Goal: Browse casually: Explore the website without a specific task or goal

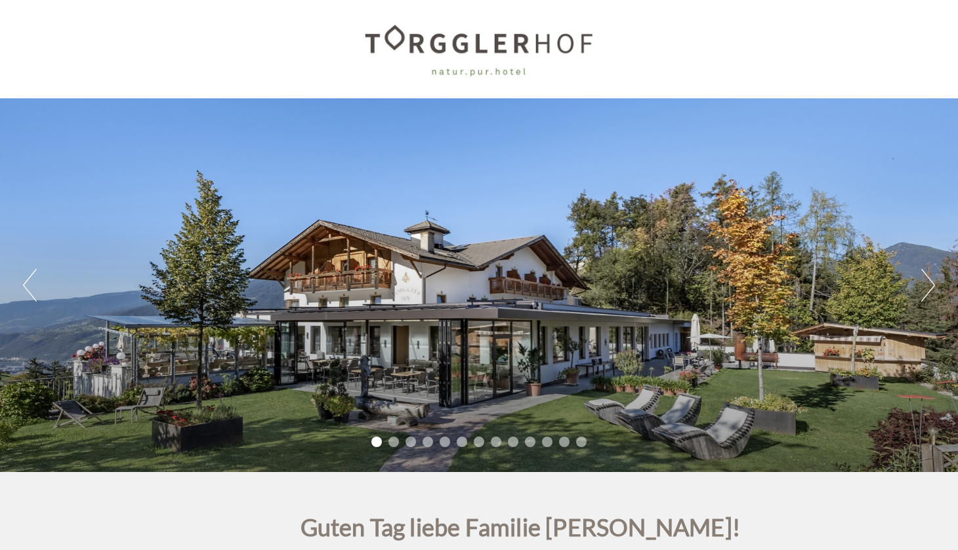
click at [914, 286] on div "Previous Next 1 2 3 4 5 6 7 8 9 10 11 12 13" at bounding box center [479, 285] width 958 height 374
click at [922, 293] on button "Next" at bounding box center [928, 285] width 14 height 33
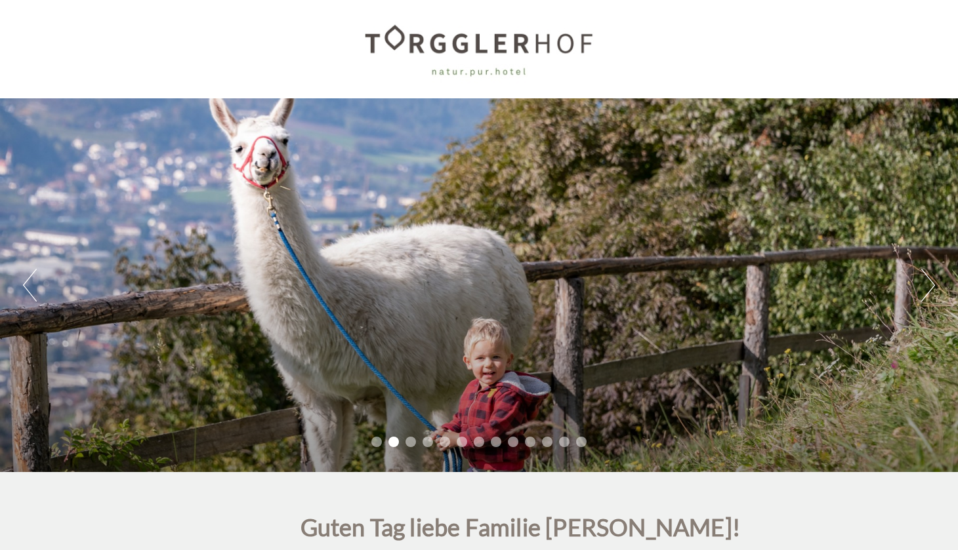
click at [922, 293] on button "Next" at bounding box center [928, 285] width 14 height 33
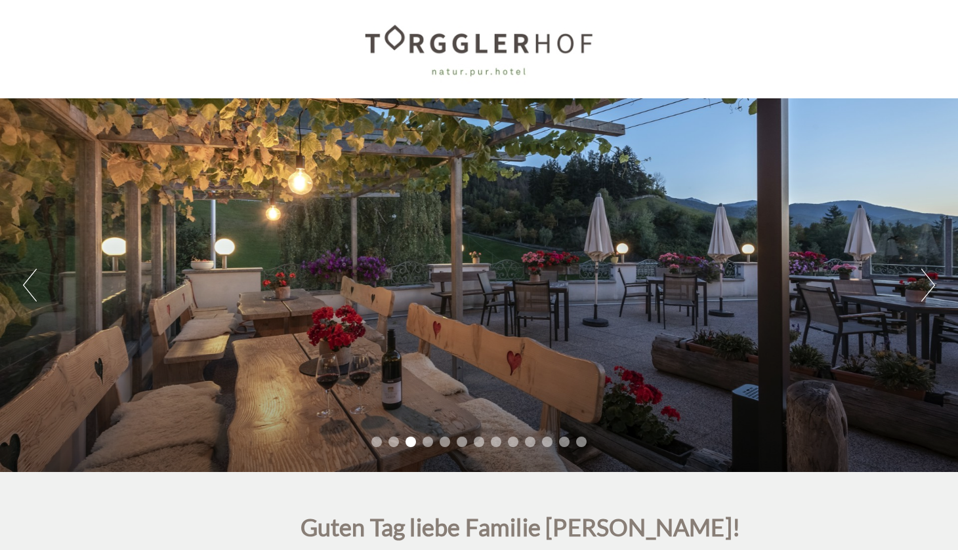
click at [922, 293] on button "Next" at bounding box center [928, 285] width 14 height 33
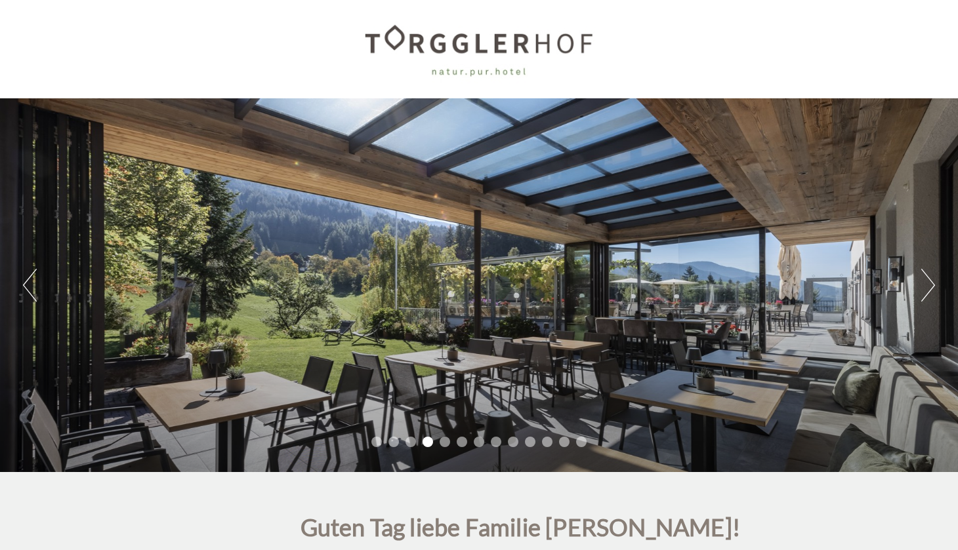
click at [922, 293] on button "Next" at bounding box center [928, 285] width 14 height 33
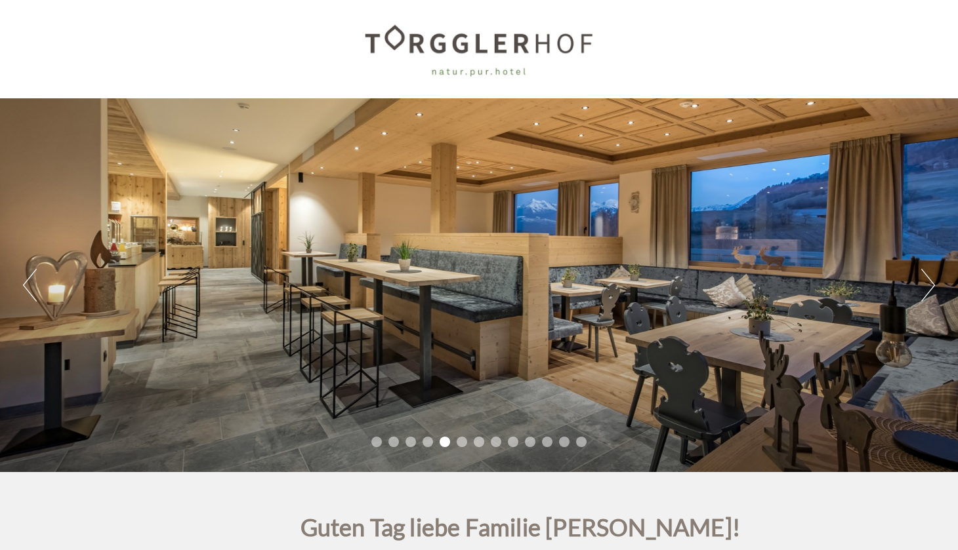
click at [922, 293] on button "Next" at bounding box center [928, 285] width 14 height 33
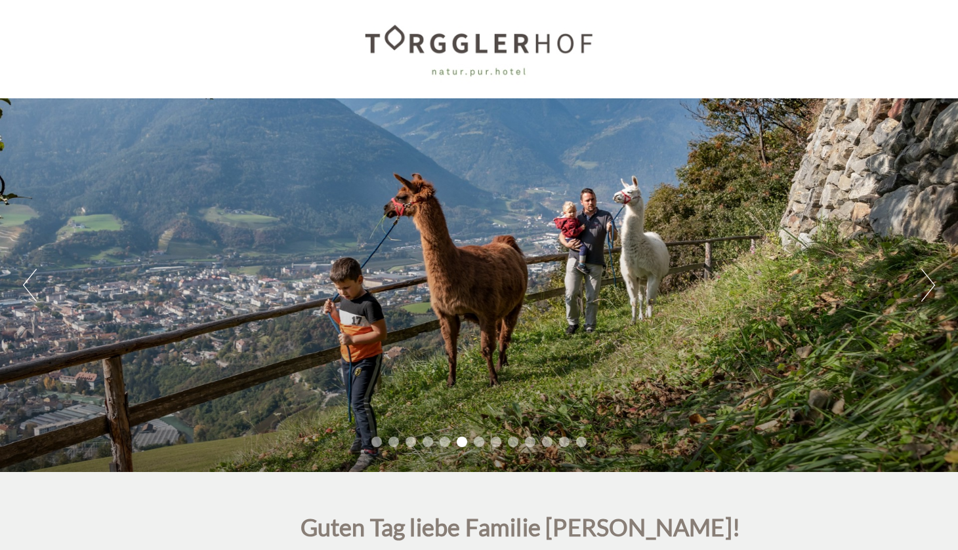
click at [922, 293] on button "Next" at bounding box center [928, 285] width 14 height 33
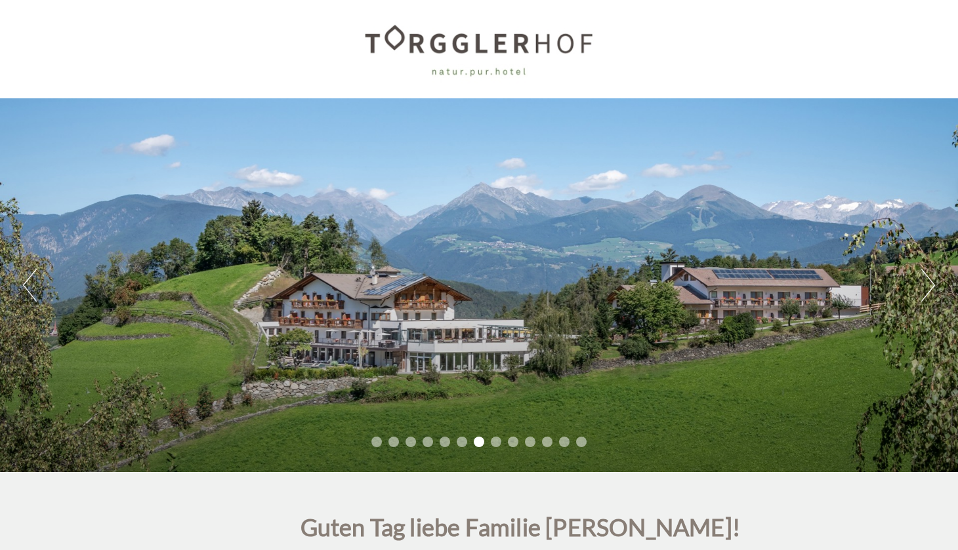
click at [922, 293] on button "Next" at bounding box center [928, 285] width 14 height 33
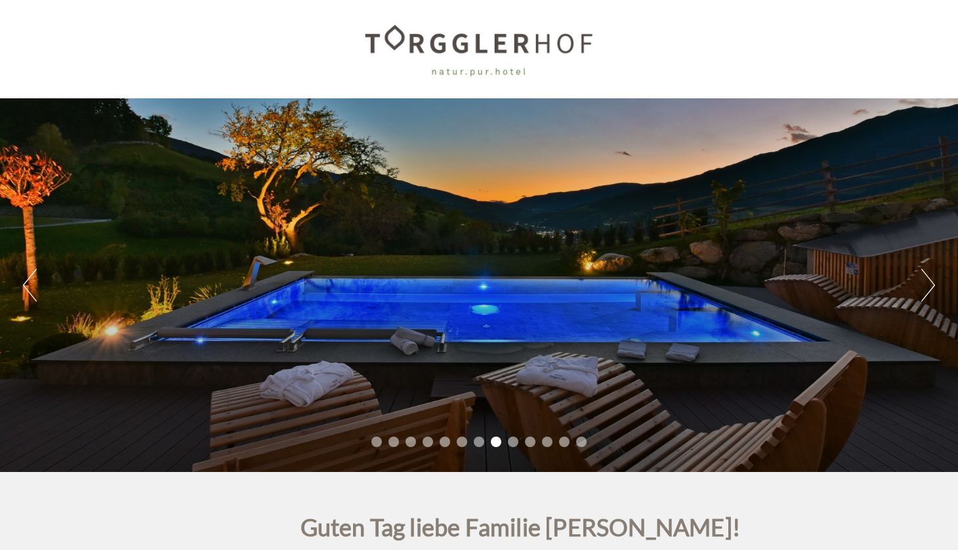
click at [922, 293] on button "Next" at bounding box center [928, 285] width 14 height 33
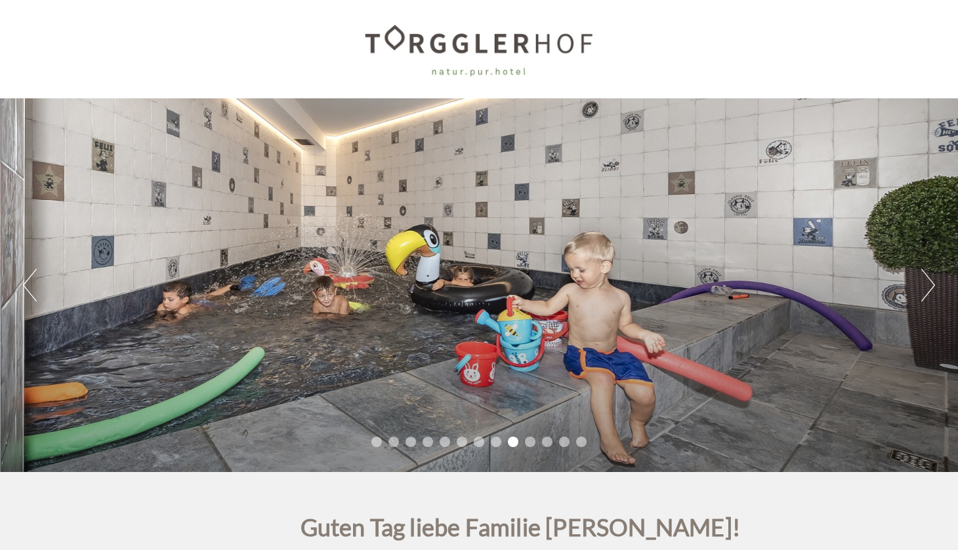
click at [922, 293] on button "Next" at bounding box center [928, 285] width 14 height 33
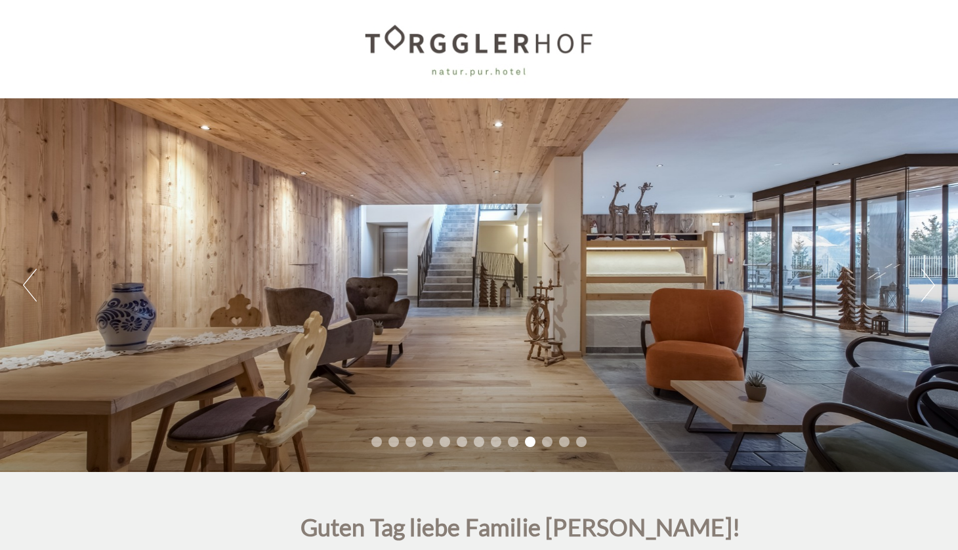
click at [922, 293] on button "Next" at bounding box center [928, 285] width 14 height 33
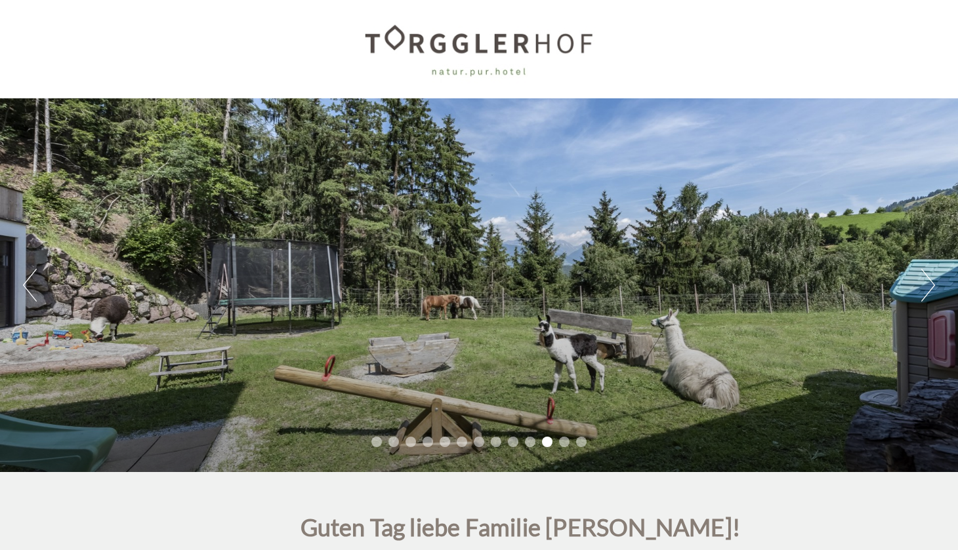
click at [922, 293] on button "Next" at bounding box center [928, 285] width 14 height 33
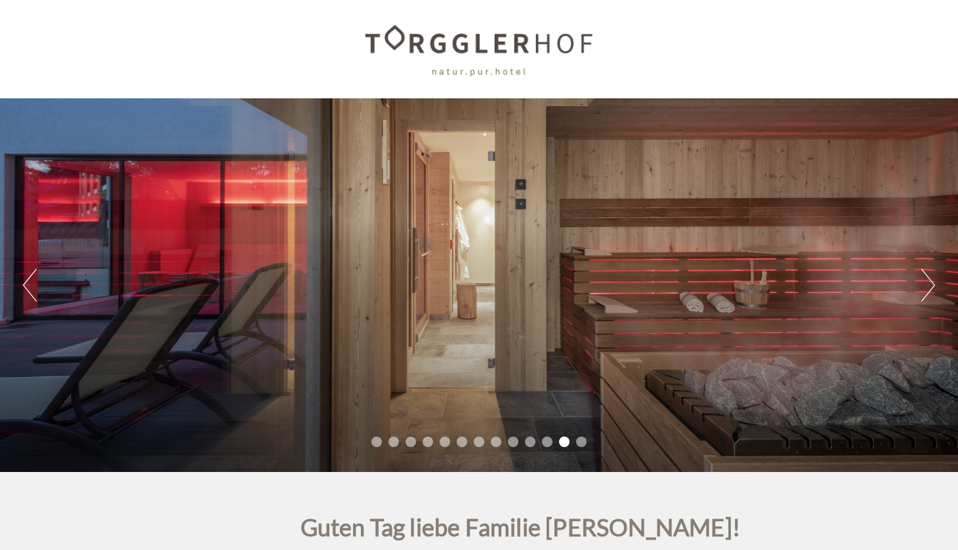
click at [922, 293] on button "Next" at bounding box center [928, 285] width 14 height 33
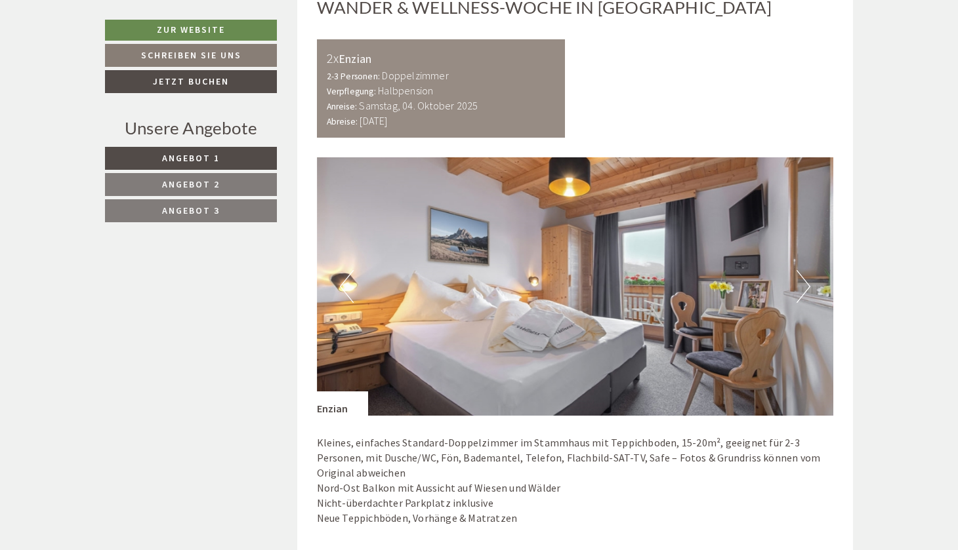
scroll to position [1053, 0]
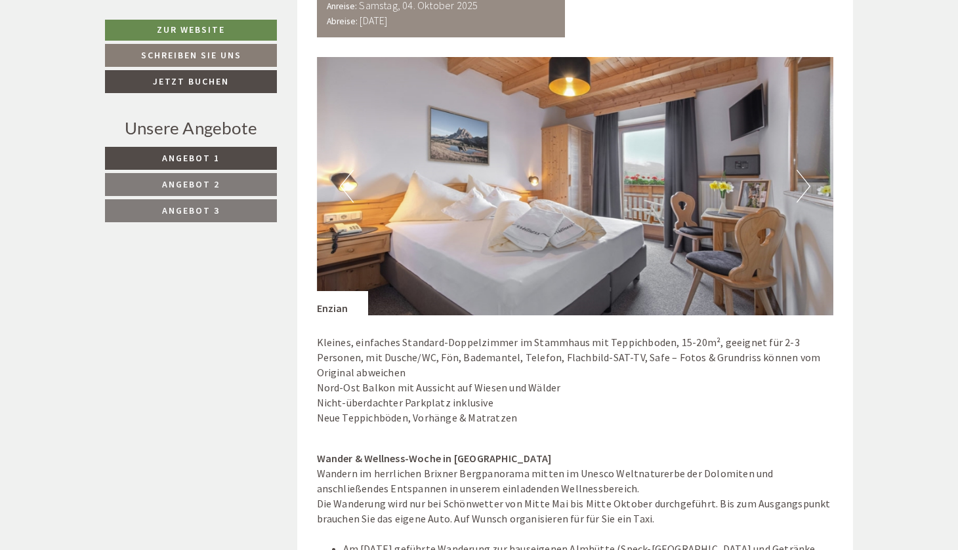
click at [798, 199] on img at bounding box center [575, 186] width 517 height 258
click at [801, 188] on button "Next" at bounding box center [803, 186] width 14 height 33
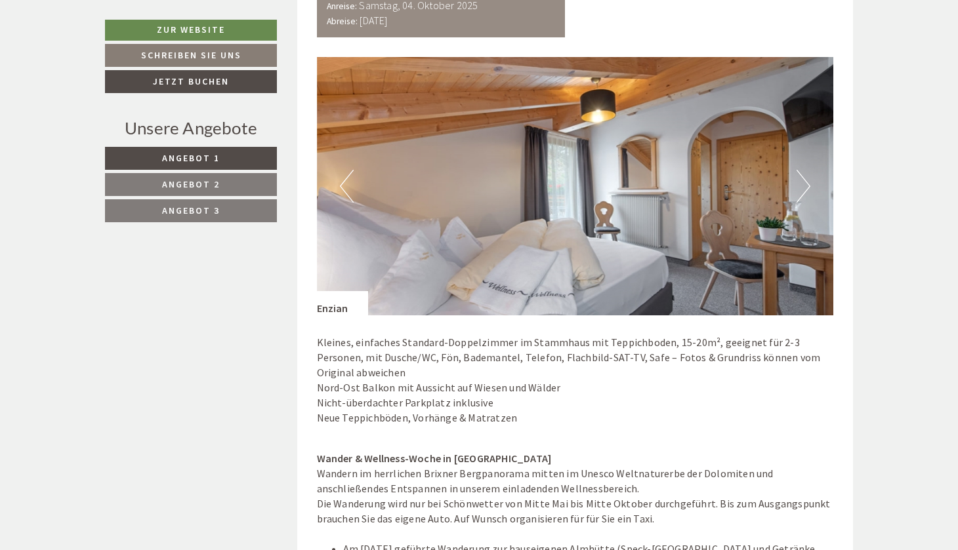
click at [801, 188] on button "Next" at bounding box center [803, 186] width 14 height 33
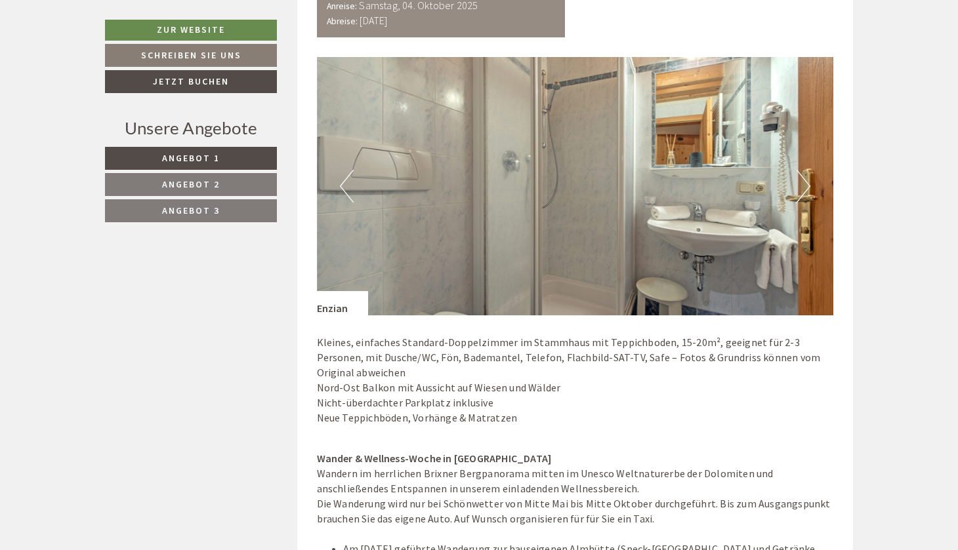
click at [801, 188] on button "Next" at bounding box center [803, 186] width 14 height 33
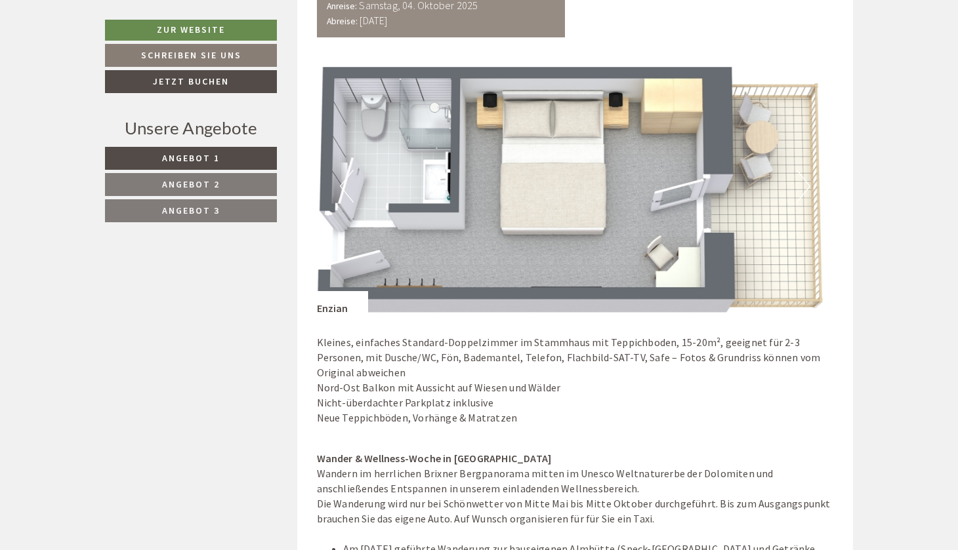
click at [801, 188] on button "Next" at bounding box center [803, 186] width 14 height 33
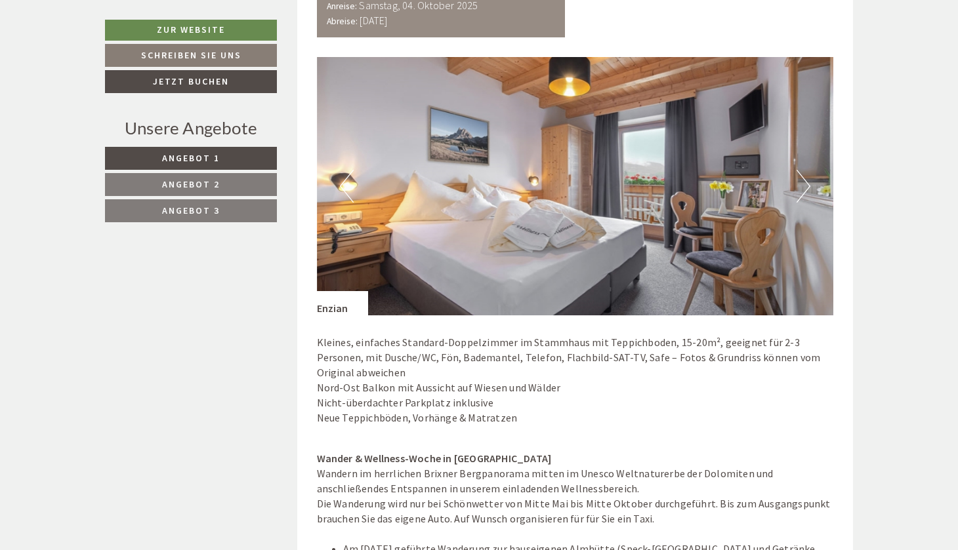
click at [801, 188] on button "Next" at bounding box center [803, 186] width 14 height 33
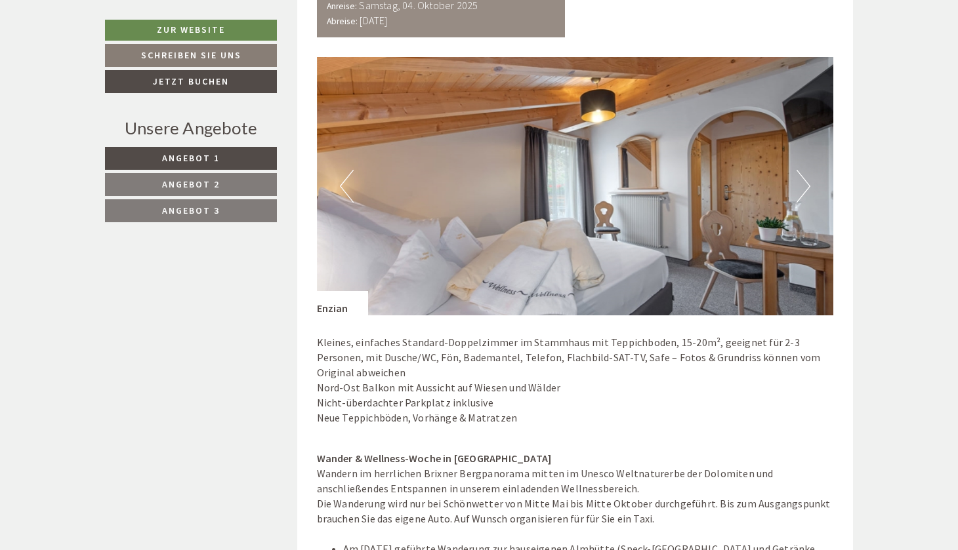
click at [801, 188] on button "Next" at bounding box center [803, 186] width 14 height 33
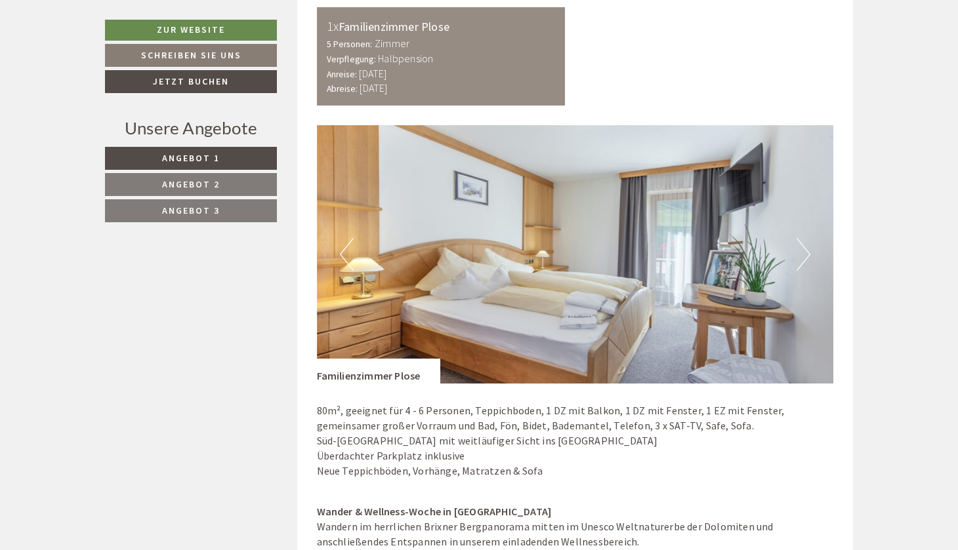
scroll to position [2318, 0]
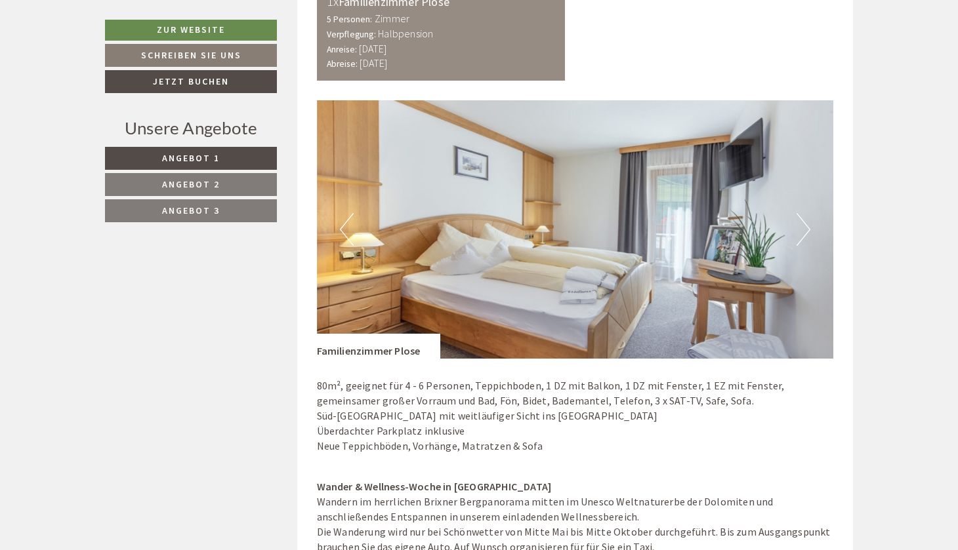
click at [798, 216] on img at bounding box center [575, 229] width 517 height 258
click at [796, 213] on button "Next" at bounding box center [803, 229] width 14 height 33
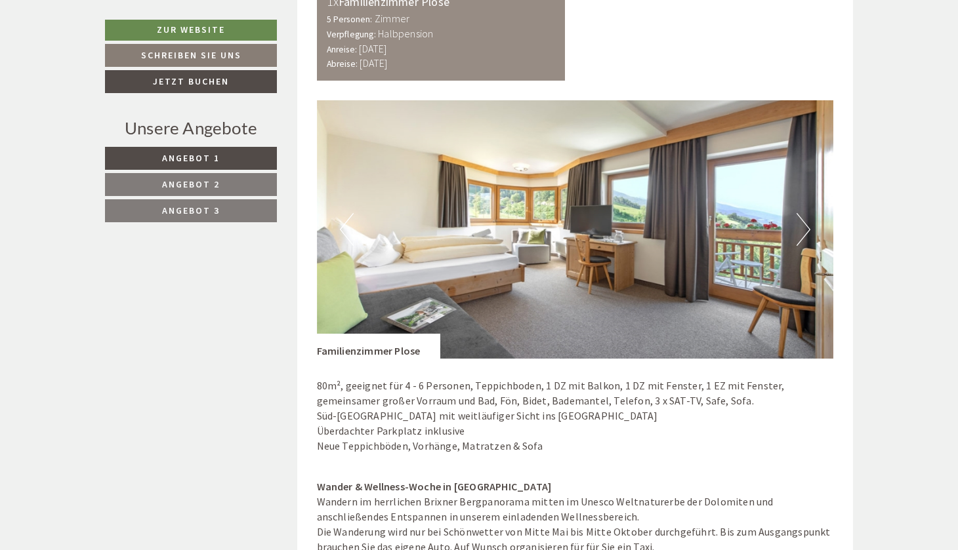
click at [796, 213] on button "Next" at bounding box center [803, 229] width 14 height 33
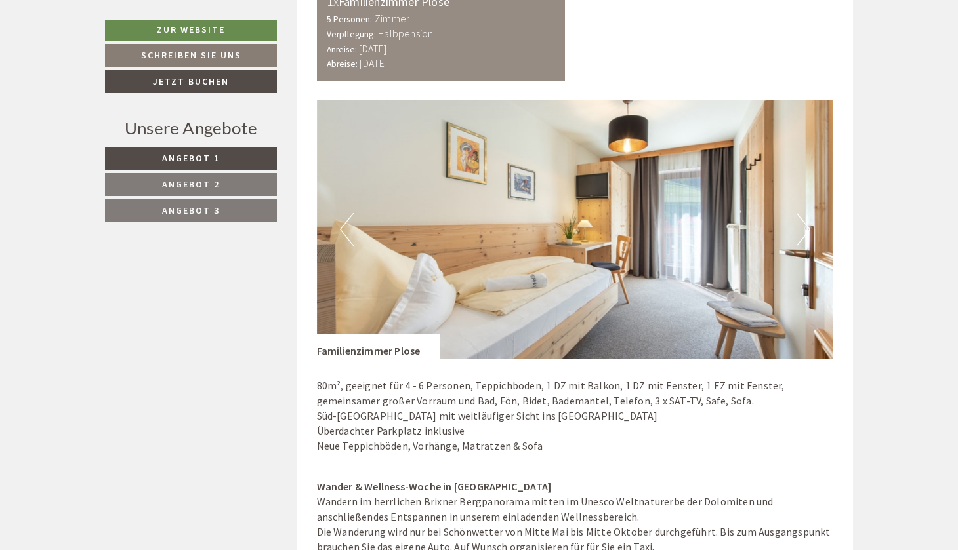
click at [796, 213] on button "Next" at bounding box center [803, 229] width 14 height 33
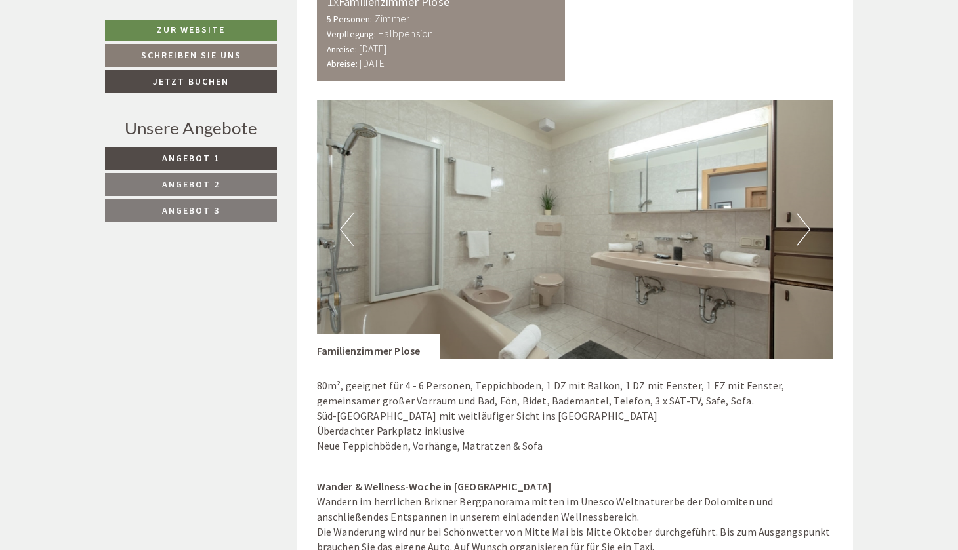
click at [796, 213] on button "Next" at bounding box center [803, 229] width 14 height 33
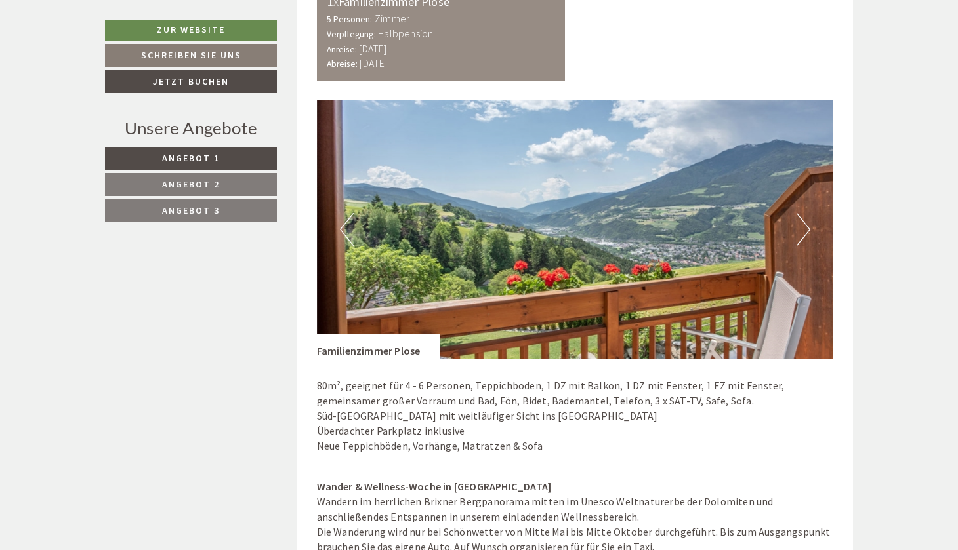
click at [796, 213] on button "Next" at bounding box center [803, 229] width 14 height 33
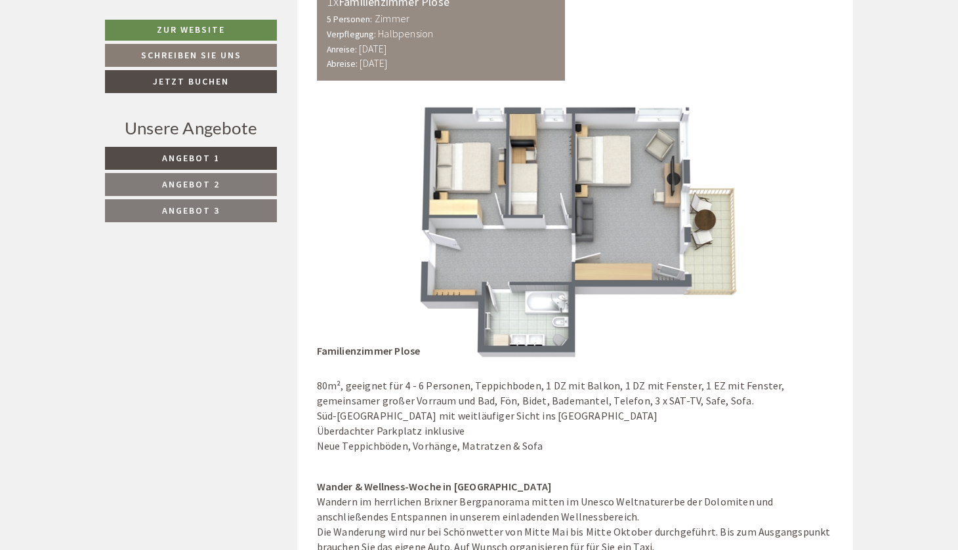
click at [796, 213] on button "Next" at bounding box center [803, 229] width 14 height 33
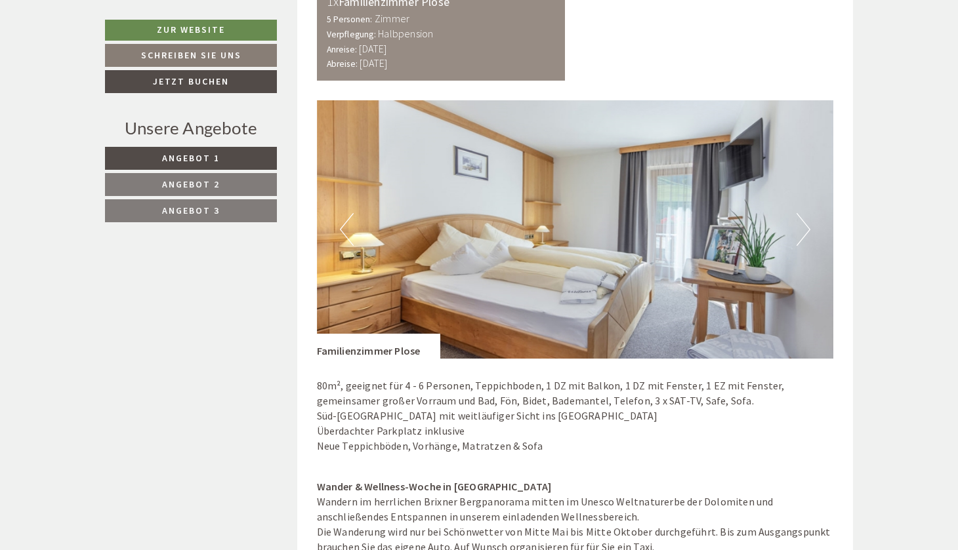
click at [796, 213] on button "Next" at bounding box center [803, 229] width 14 height 33
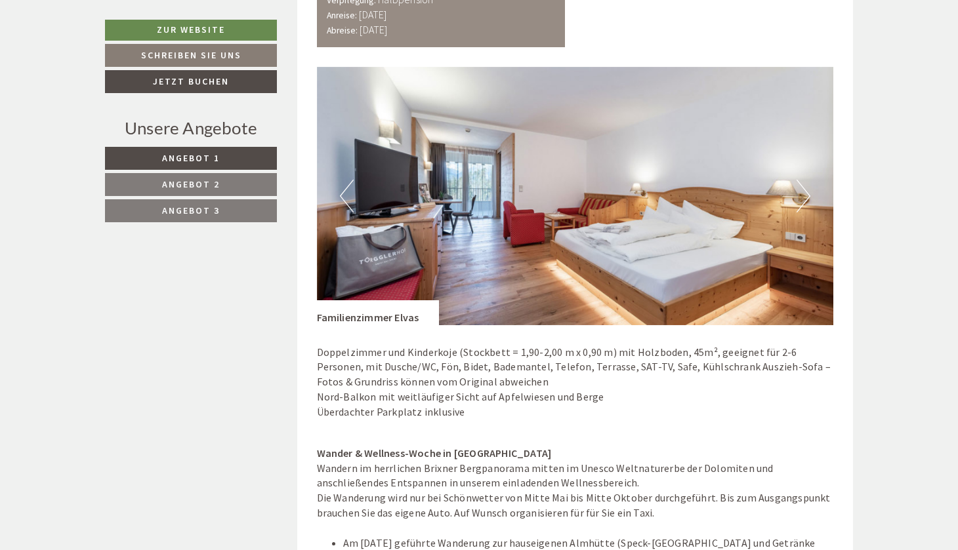
scroll to position [3599, 0]
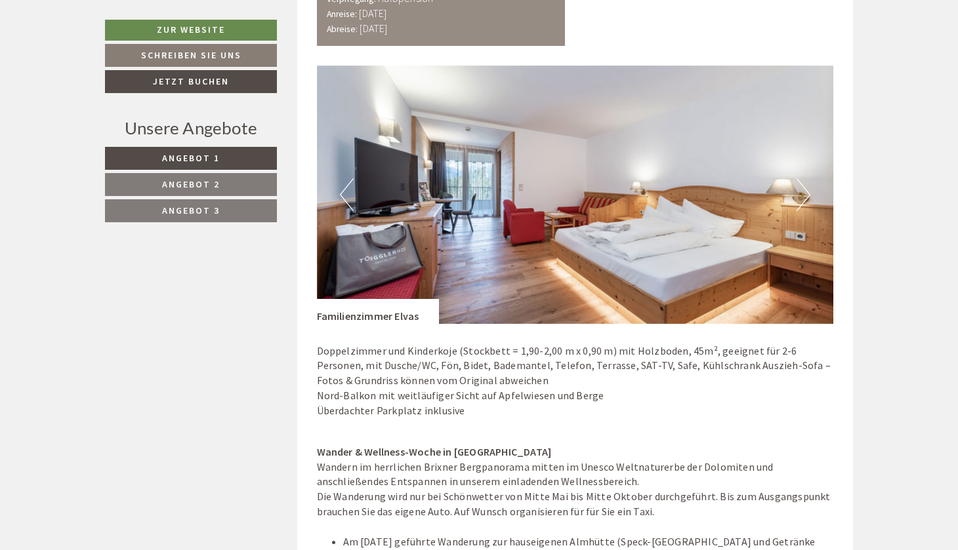
click at [799, 178] on button "Next" at bounding box center [803, 194] width 14 height 33
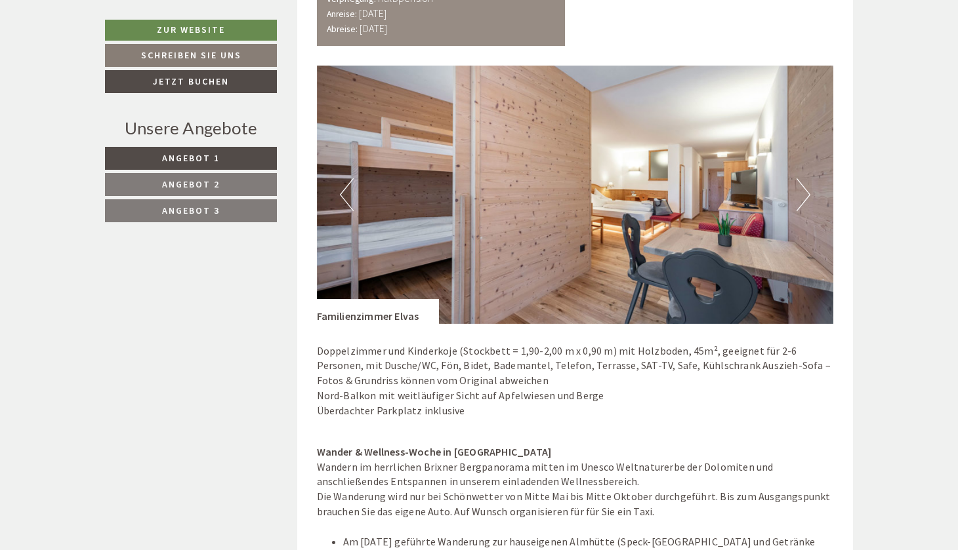
click at [799, 178] on button "Next" at bounding box center [803, 194] width 14 height 33
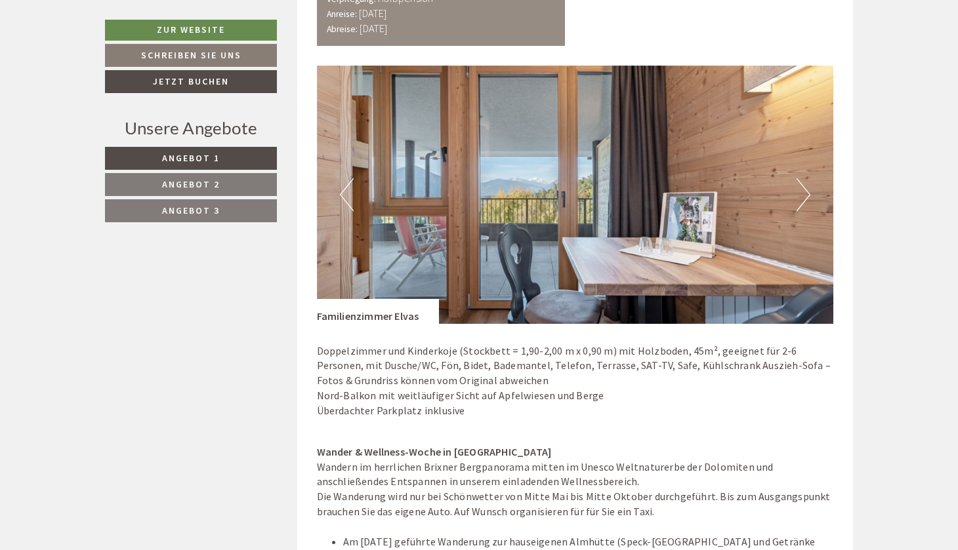
click at [799, 178] on button "Next" at bounding box center [803, 194] width 14 height 33
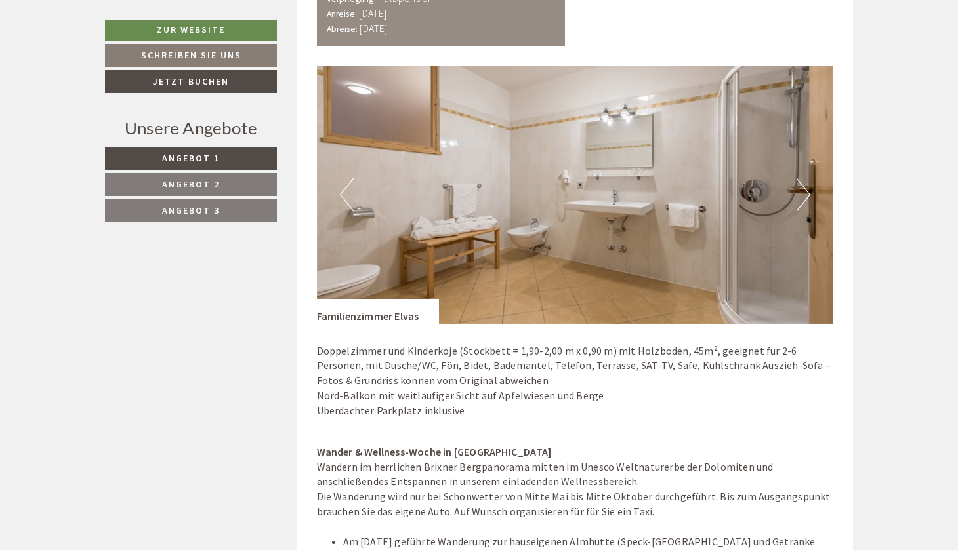
click at [799, 178] on button "Next" at bounding box center [803, 194] width 14 height 33
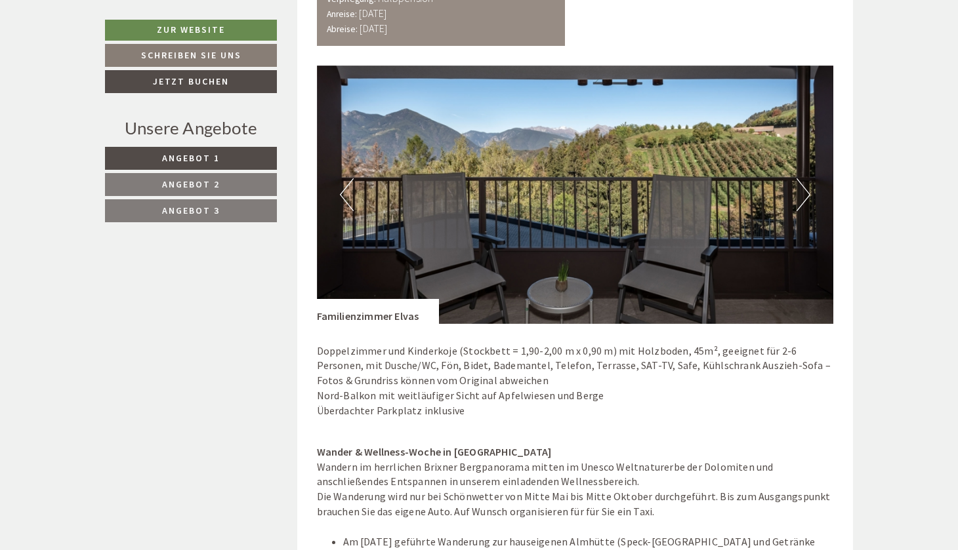
click at [798, 152] on img at bounding box center [575, 195] width 517 height 258
click at [803, 178] on button "Next" at bounding box center [803, 194] width 14 height 33
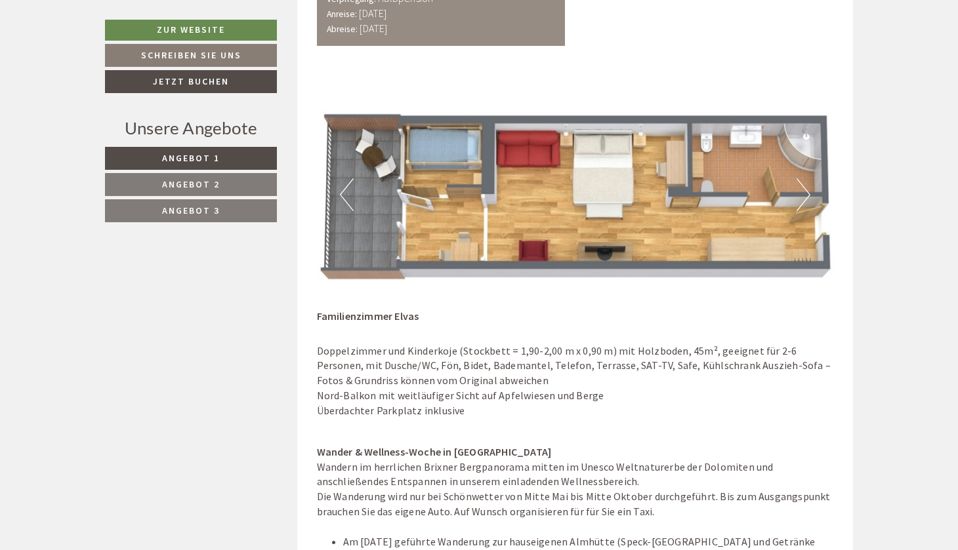
click at [803, 178] on button "Next" at bounding box center [803, 194] width 14 height 33
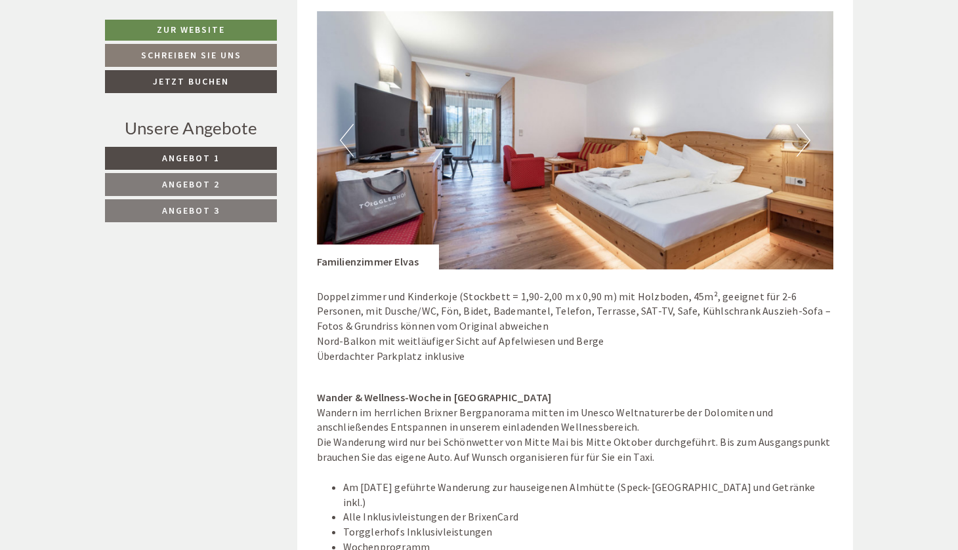
scroll to position [3656, 0]
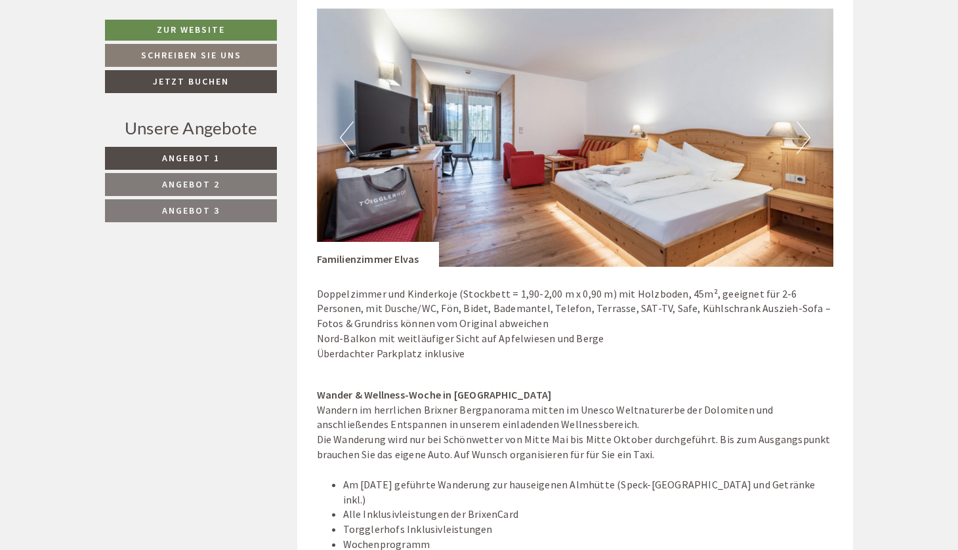
click at [807, 121] on button "Next" at bounding box center [803, 137] width 14 height 33
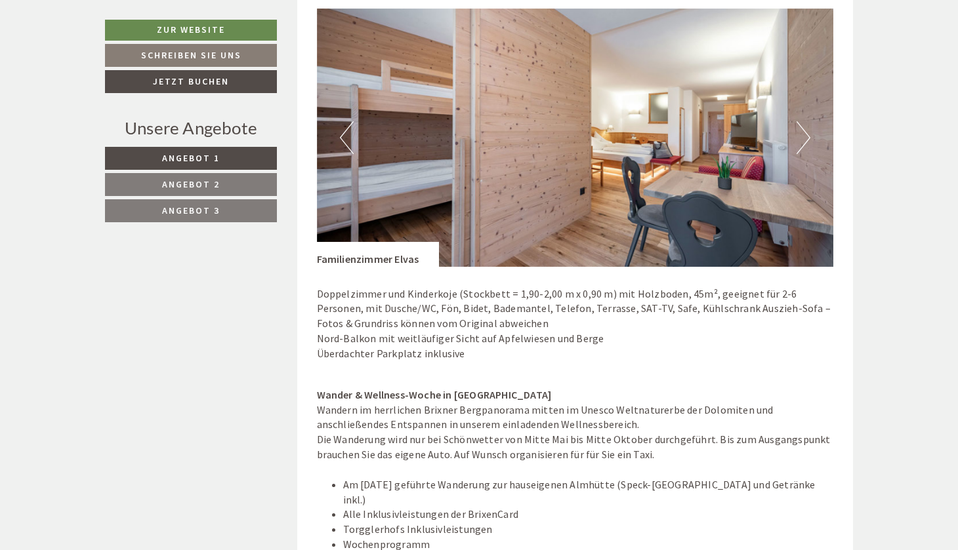
click at [805, 121] on button "Next" at bounding box center [803, 137] width 14 height 33
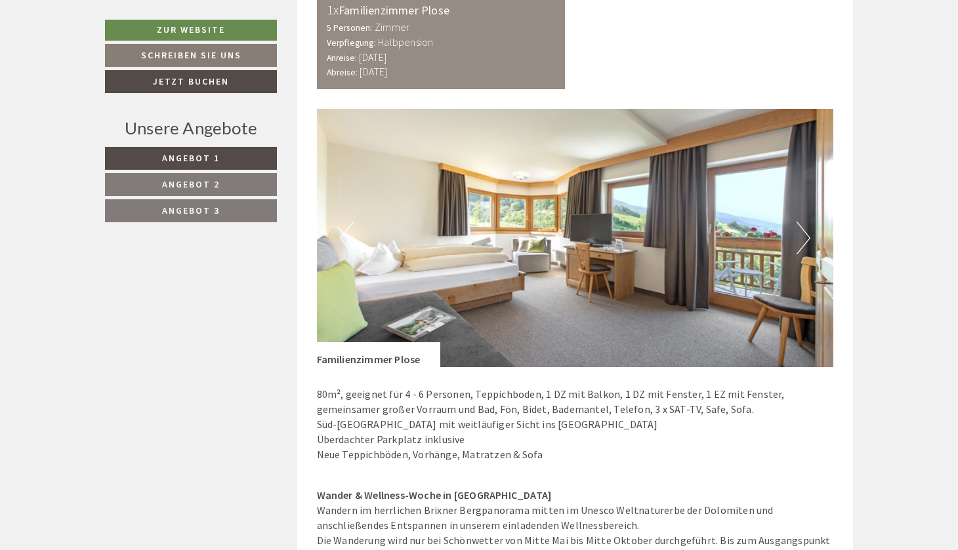
scroll to position [2290, 0]
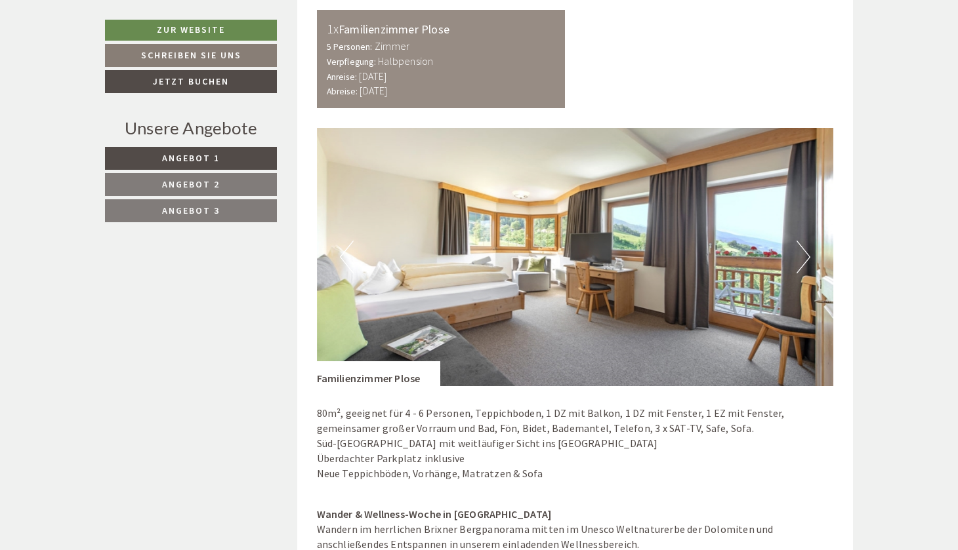
click at [803, 241] on button "Next" at bounding box center [803, 257] width 14 height 33
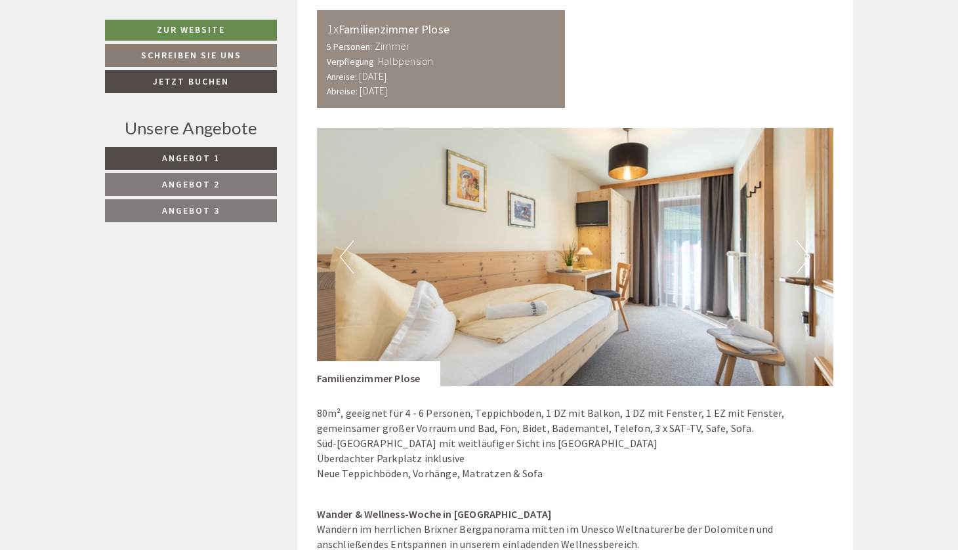
click at [803, 241] on button "Next" at bounding box center [803, 257] width 14 height 33
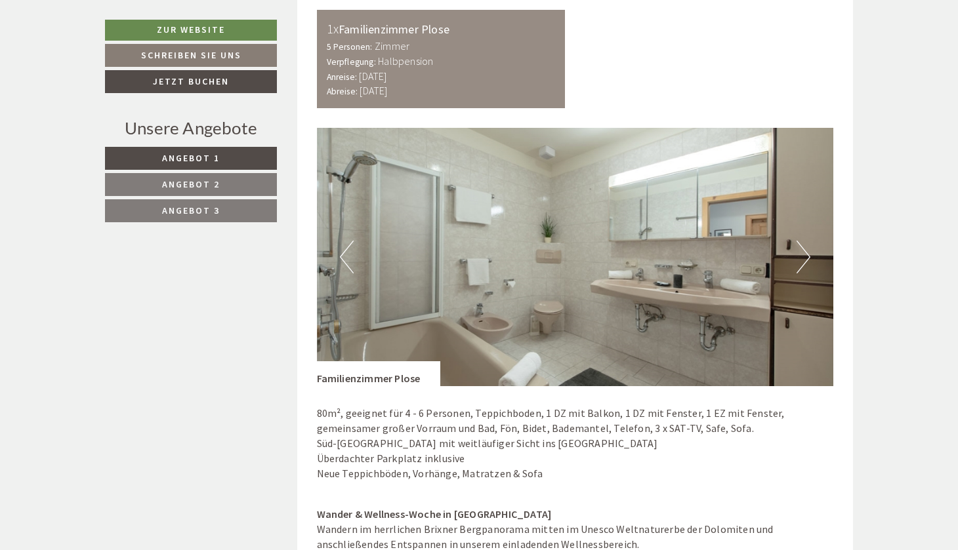
click at [803, 241] on button "Next" at bounding box center [803, 257] width 14 height 33
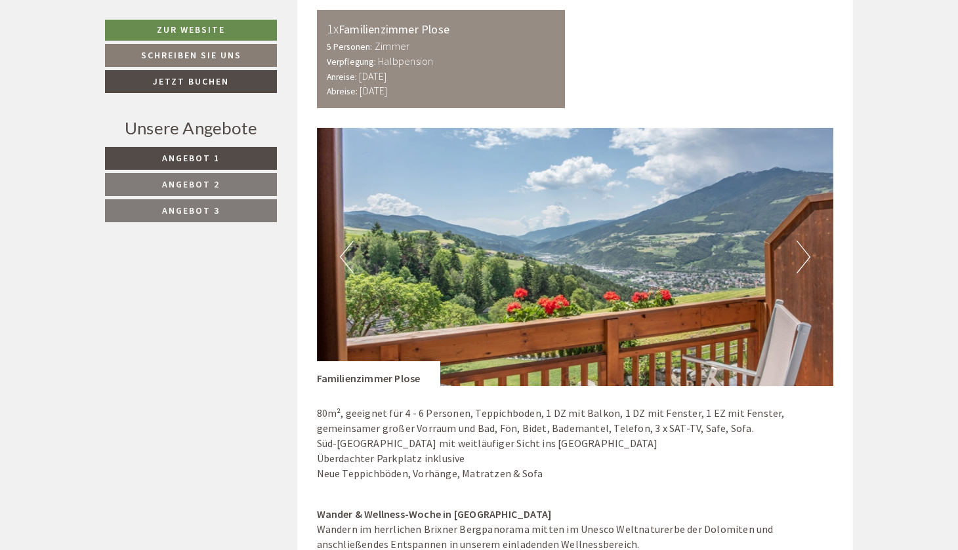
click at [803, 241] on button "Next" at bounding box center [803, 257] width 14 height 33
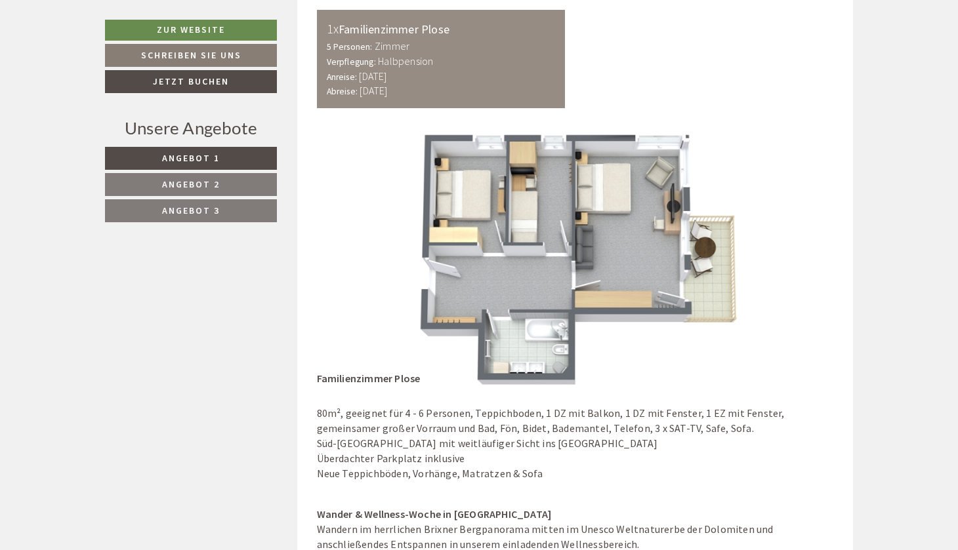
click at [803, 241] on button "Next" at bounding box center [803, 257] width 14 height 33
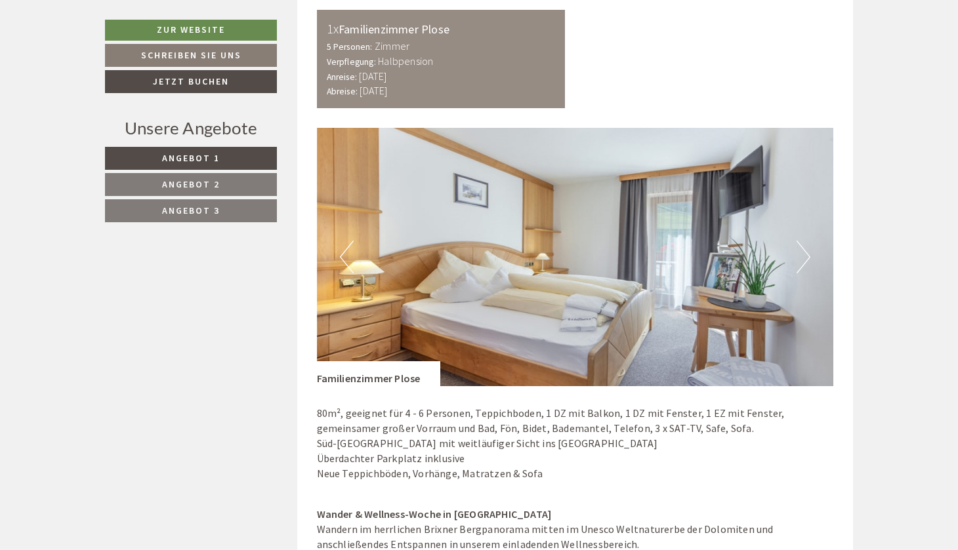
click at [803, 241] on button "Next" at bounding box center [803, 257] width 14 height 33
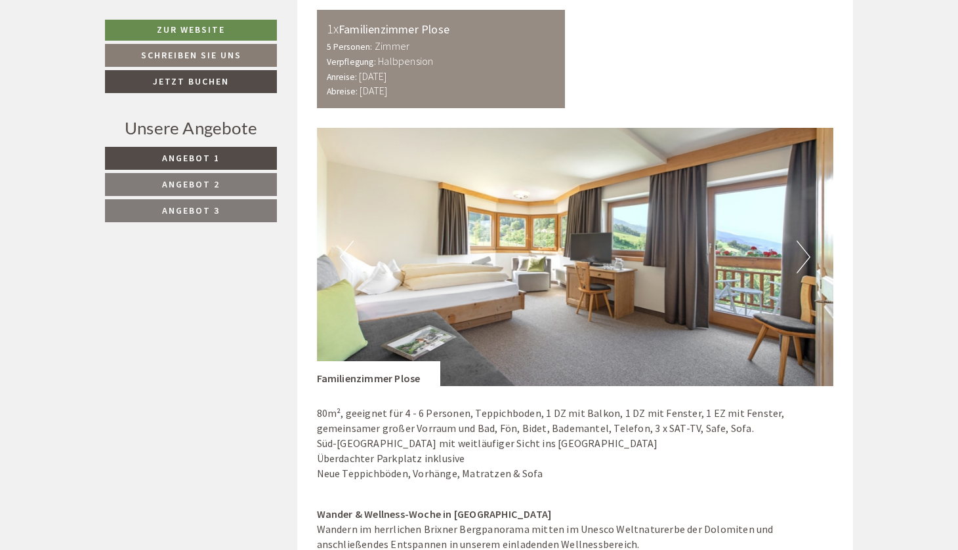
click at [803, 241] on button "Next" at bounding box center [803, 257] width 14 height 33
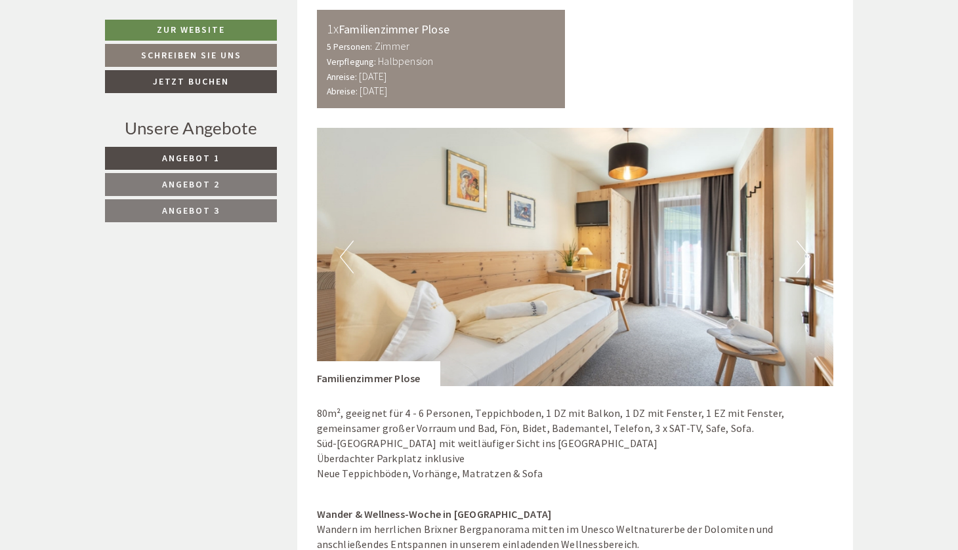
click at [803, 241] on button "Next" at bounding box center [803, 257] width 14 height 33
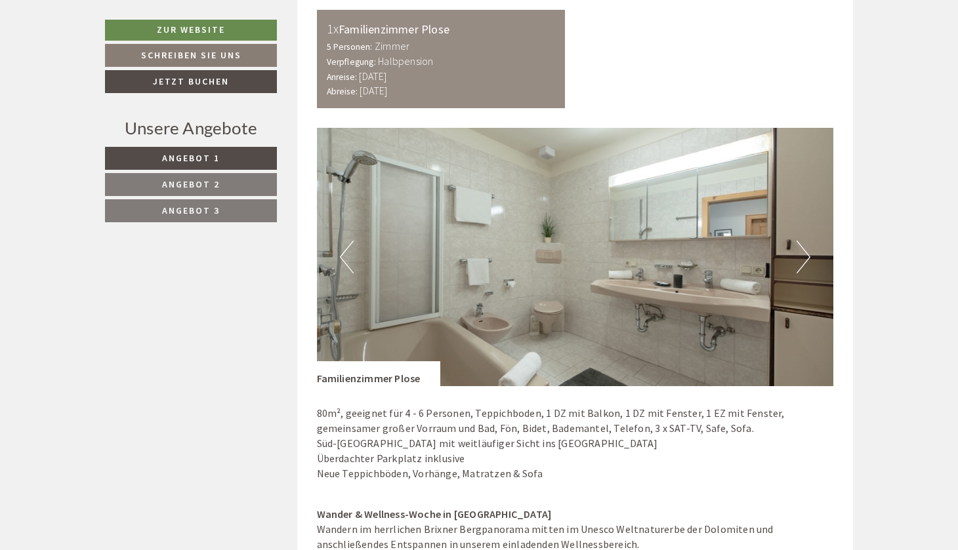
click at [803, 241] on button "Next" at bounding box center [803, 257] width 14 height 33
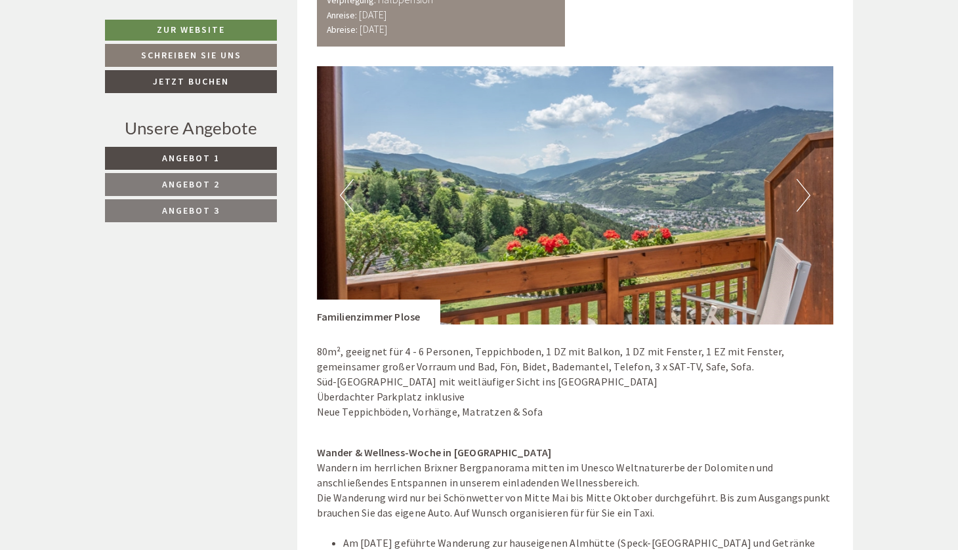
scroll to position [2335, 0]
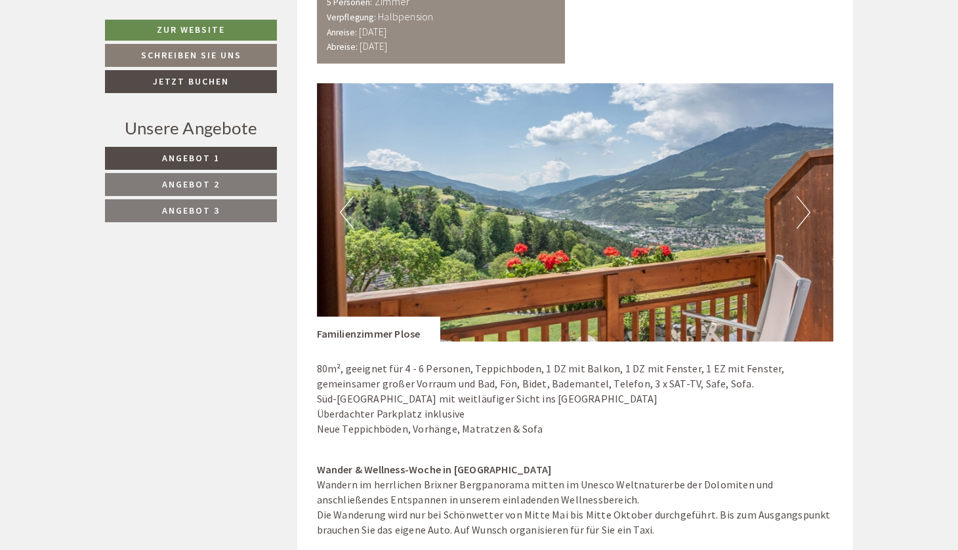
click at [794, 186] on img at bounding box center [575, 212] width 517 height 258
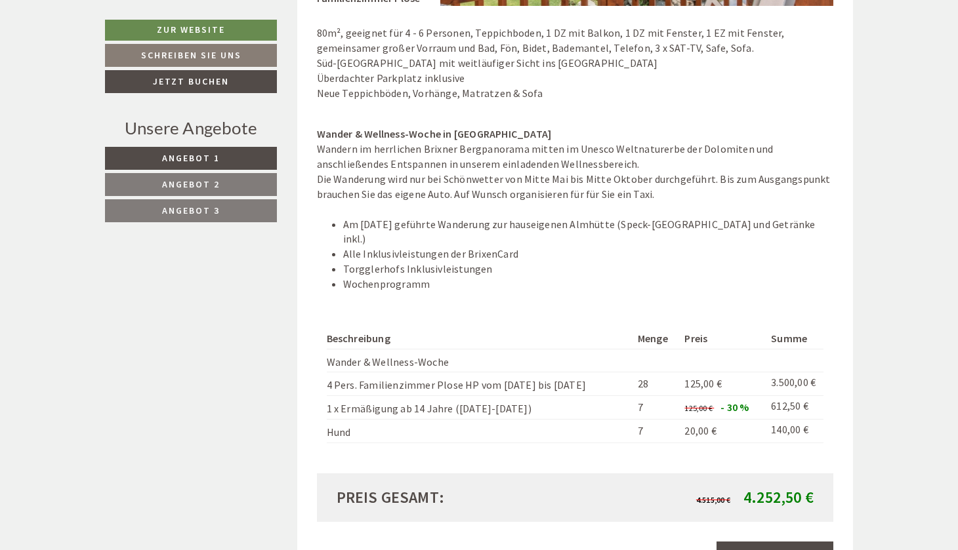
scroll to position [2673, 0]
